Goal: Download file/media

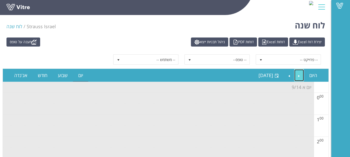
click at [301, 77] on link "Previous" at bounding box center [300, 76] width 10 height 12
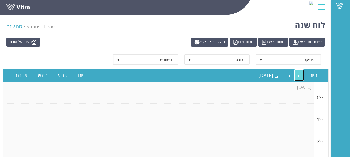
click at [301, 75] on link "Previous" at bounding box center [300, 76] width 10 height 12
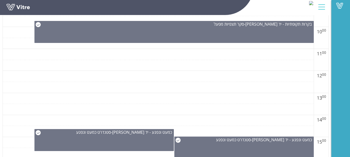
scroll to position [311, 0]
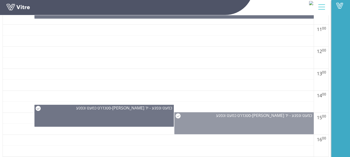
click at [270, 127] on div "כמעט ונפגע - יד [PERSON_NAME] - סטנדרט כמעט ונפגע" at bounding box center [245, 124] width 140 height 22
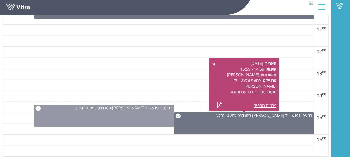
click at [130, 117] on div "כמעט ונפגע - יד [PERSON_NAME] - סטנדרט כמעט ונפגע" at bounding box center [104, 116] width 140 height 22
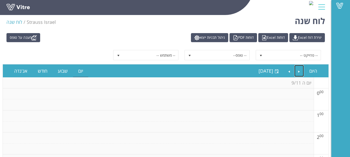
scroll to position [0, 0]
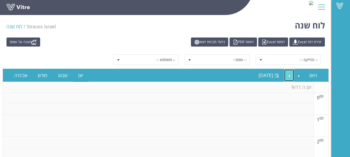
click at [290, 76] on link "Next" at bounding box center [290, 76] width 10 height 12
click at [290, 75] on link "Next" at bounding box center [290, 76] width 10 height 12
click at [297, 77] on link "Previous" at bounding box center [300, 76] width 10 height 12
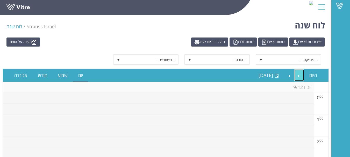
click at [298, 77] on link "Previous" at bounding box center [300, 76] width 10 height 12
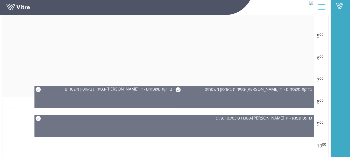
scroll to position [182, 0]
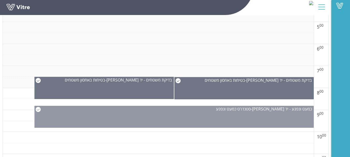
click at [221, 117] on div "כמעט ונפגע - יד [PERSON_NAME] - סטנדרט כמעט ונפגע" at bounding box center [174, 117] width 280 height 22
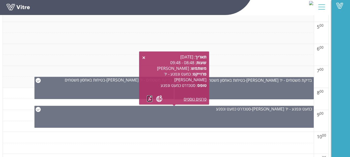
click at [149, 99] on link at bounding box center [149, 99] width 5 height 6
